Goal: Subscribe to service/newsletter

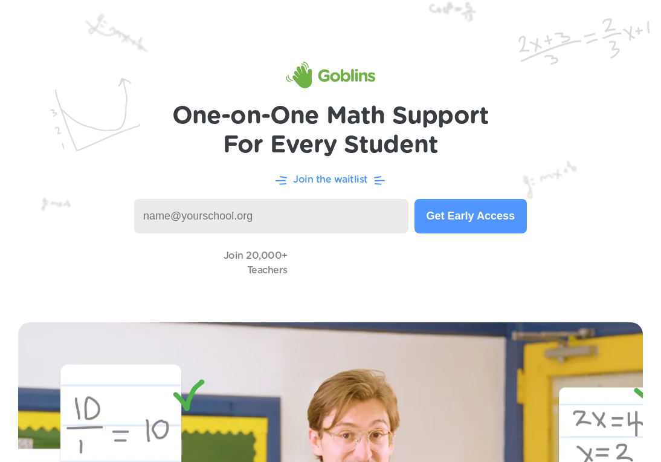
click at [316, 178] on p "Join the waitlist" at bounding box center [330, 179] width 75 height 15
click at [467, 222] on button "Get Early Access" at bounding box center [471, 216] width 112 height 34
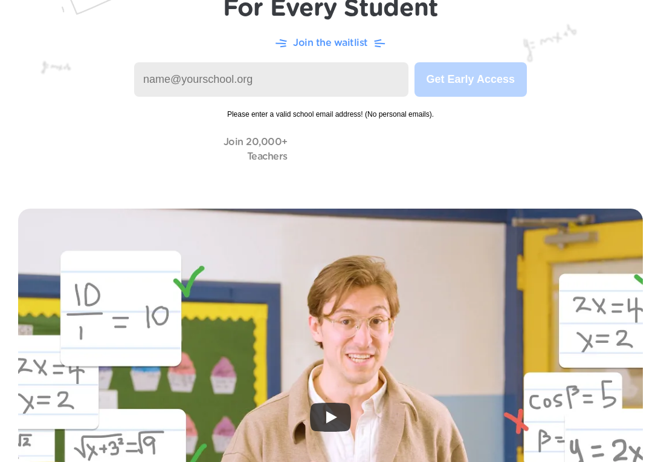
scroll to position [76, 0]
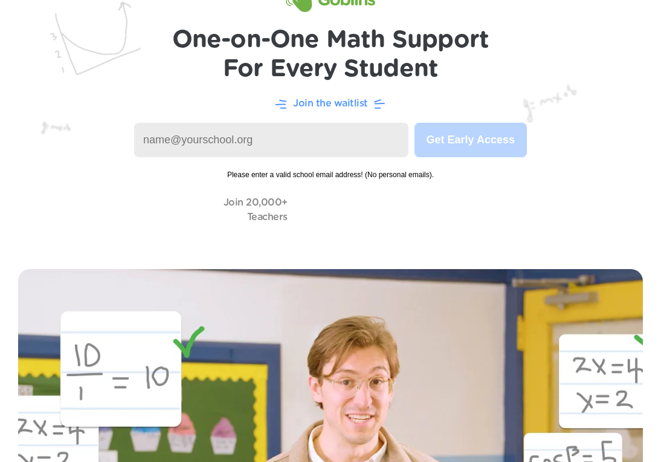
click at [158, 147] on input at bounding box center [271, 140] width 274 height 34
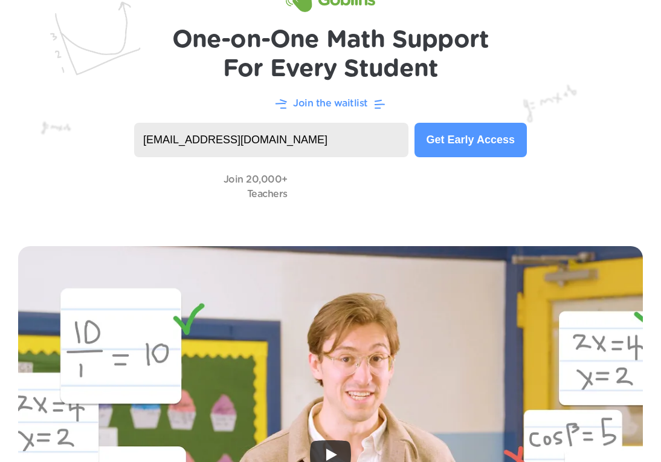
type input "[EMAIL_ADDRESS][DOMAIN_NAME]"
click at [340, 195] on video at bounding box center [354, 186] width 121 height 34
click at [435, 140] on button "Get Early Access" at bounding box center [471, 140] width 112 height 34
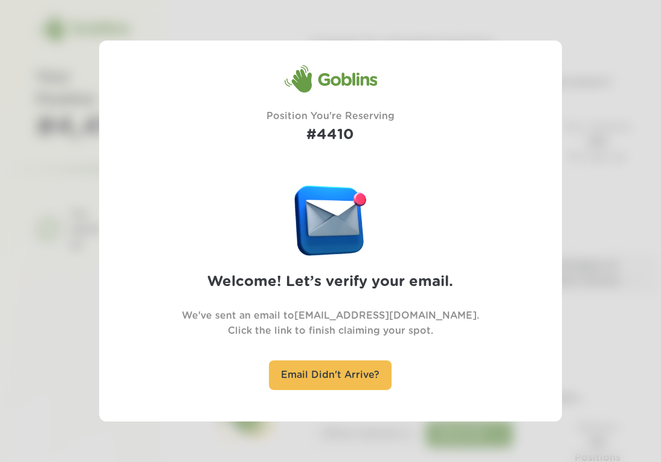
scroll to position [24, 0]
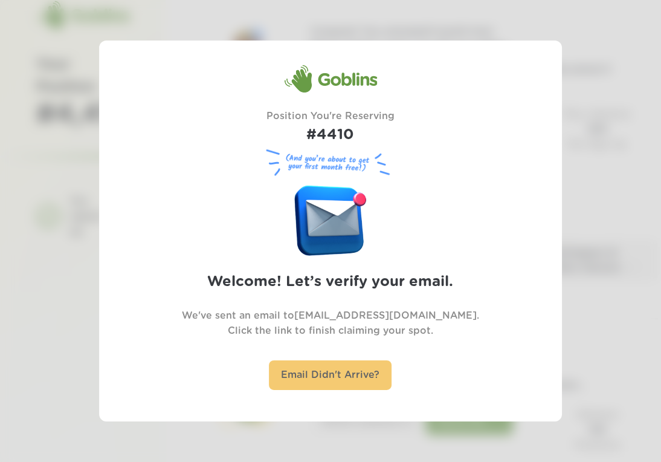
click at [345, 371] on div "Email Didn't Arrive?" at bounding box center [330, 375] width 123 height 30
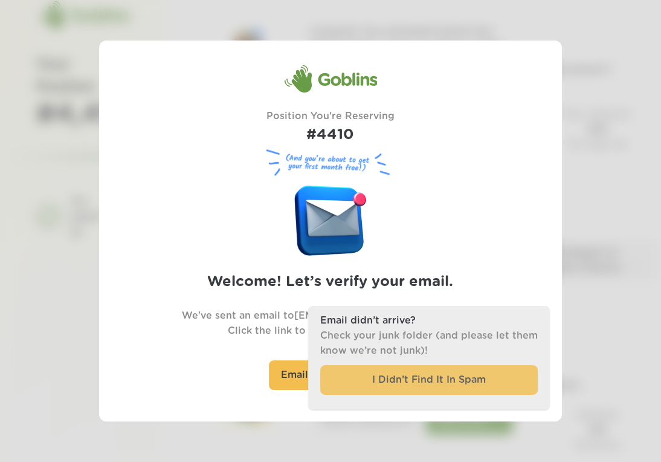
click at [439, 382] on div "I Didn’t Find It In Spam" at bounding box center [429, 380] width 218 height 30
